Goal: Check status: Check status

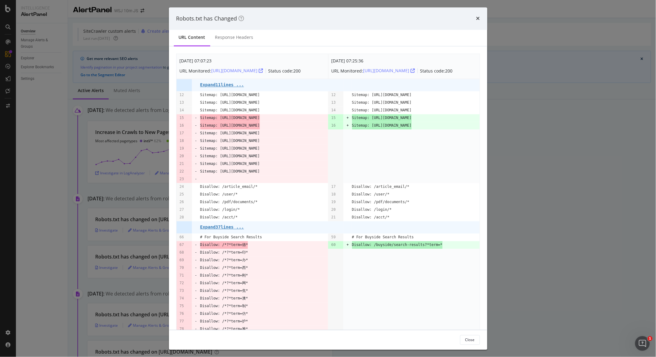
click at [475, 20] on div "Robots.txt has Changed" at bounding box center [327, 19] width 303 height 8
click at [475, 17] on div "Robots.txt has Changed" at bounding box center [327, 19] width 303 height 8
click at [478, 17] on icon "times" at bounding box center [478, 18] width 4 height 5
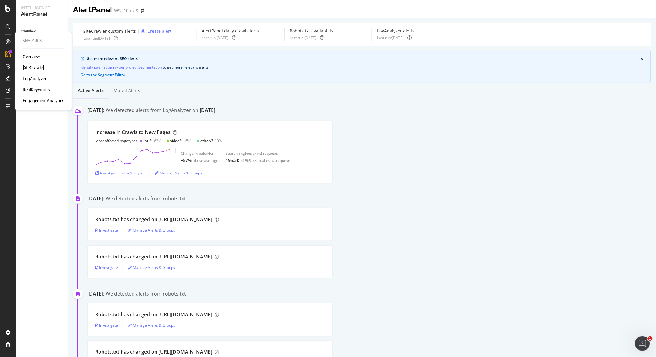
click at [42, 66] on div "SiteCrawler" at bounding box center [34, 68] width 22 height 6
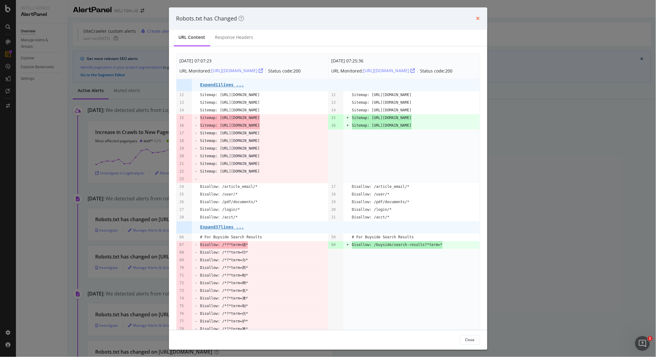
click at [479, 17] on icon "times" at bounding box center [478, 18] width 4 height 5
